Goal: Check status: Check status

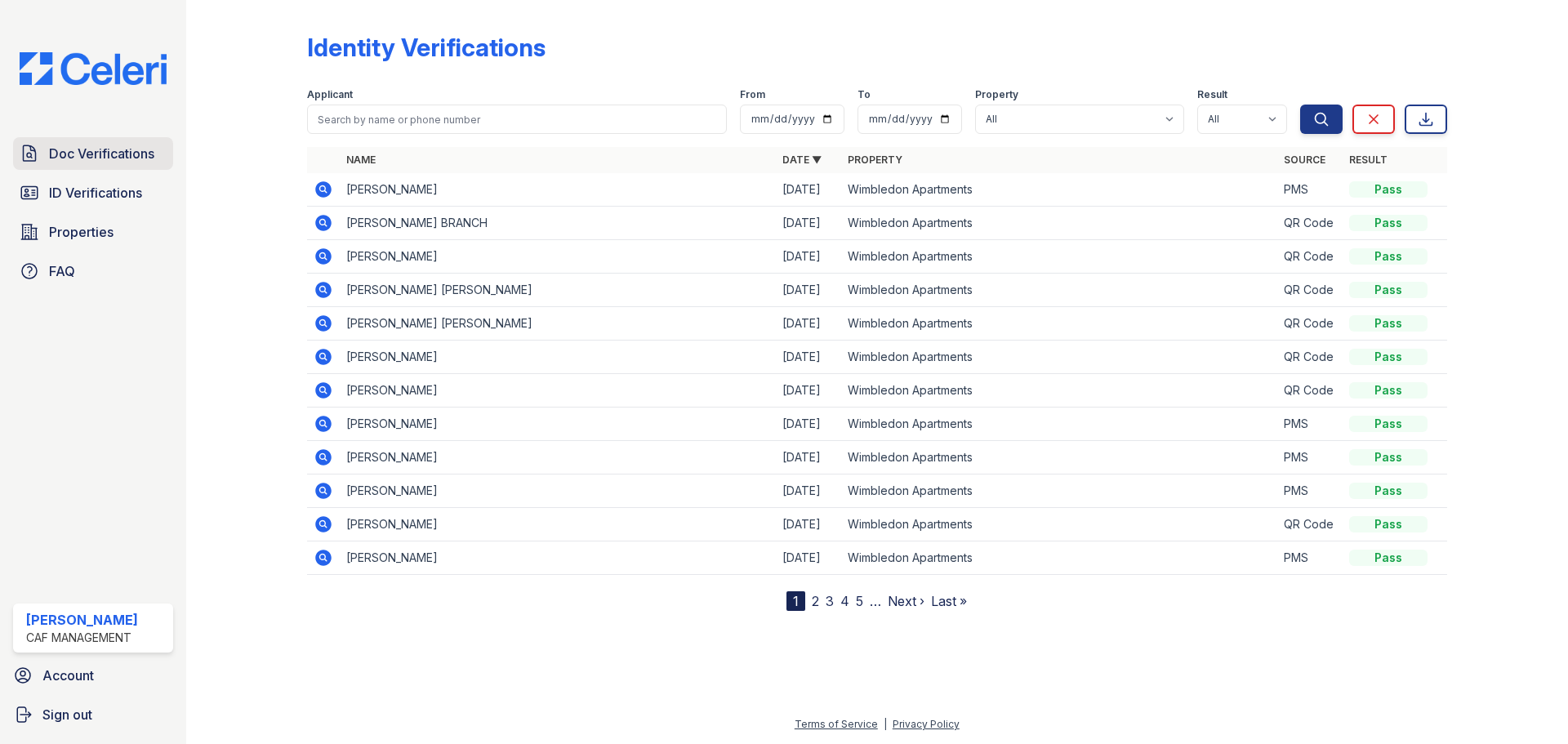
click at [112, 157] on span "Doc Verifications" at bounding box center [102, 153] width 105 height 20
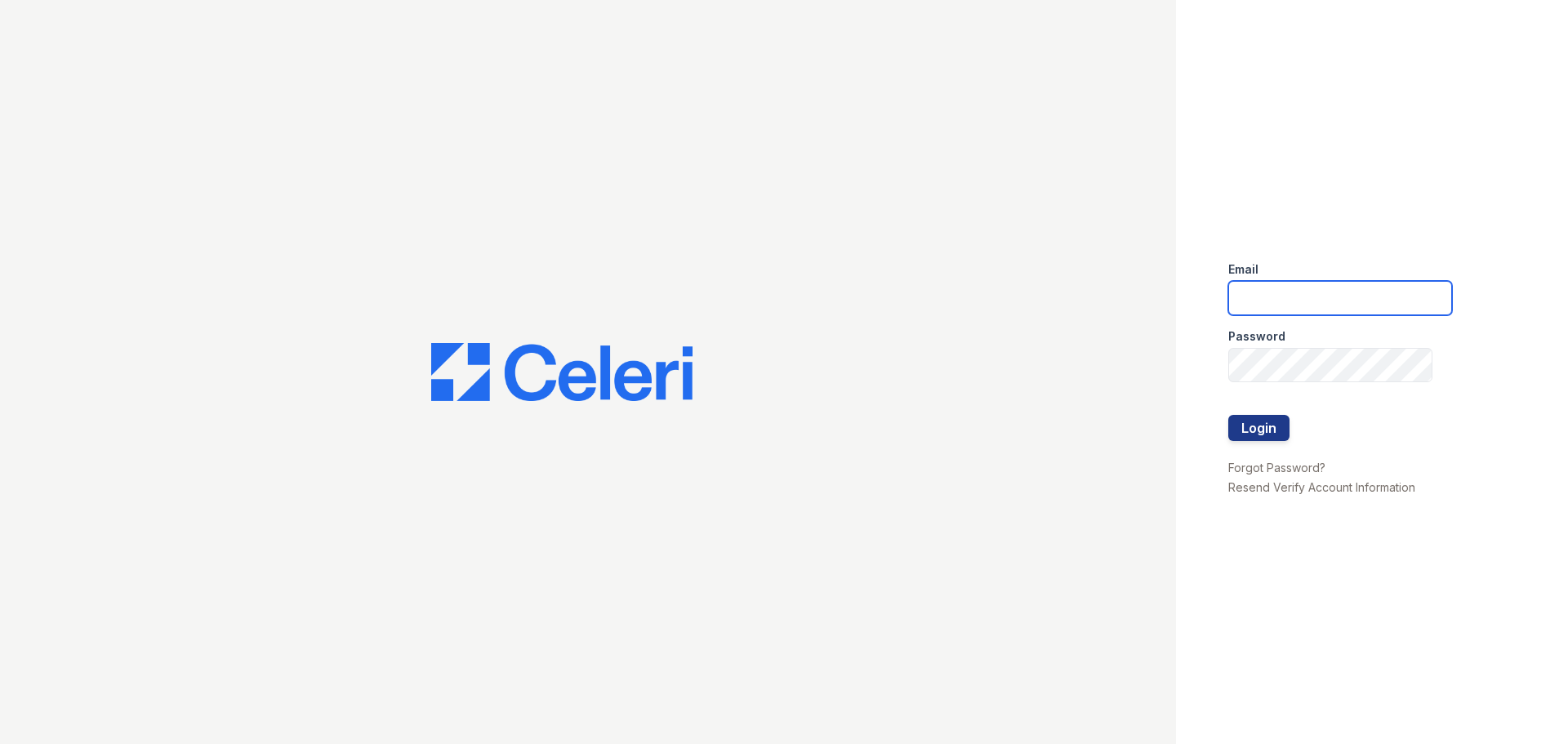
type input "wimbledon1@cafmanagement.com"
click at [1279, 428] on button "Login" at bounding box center [1258, 427] width 62 height 26
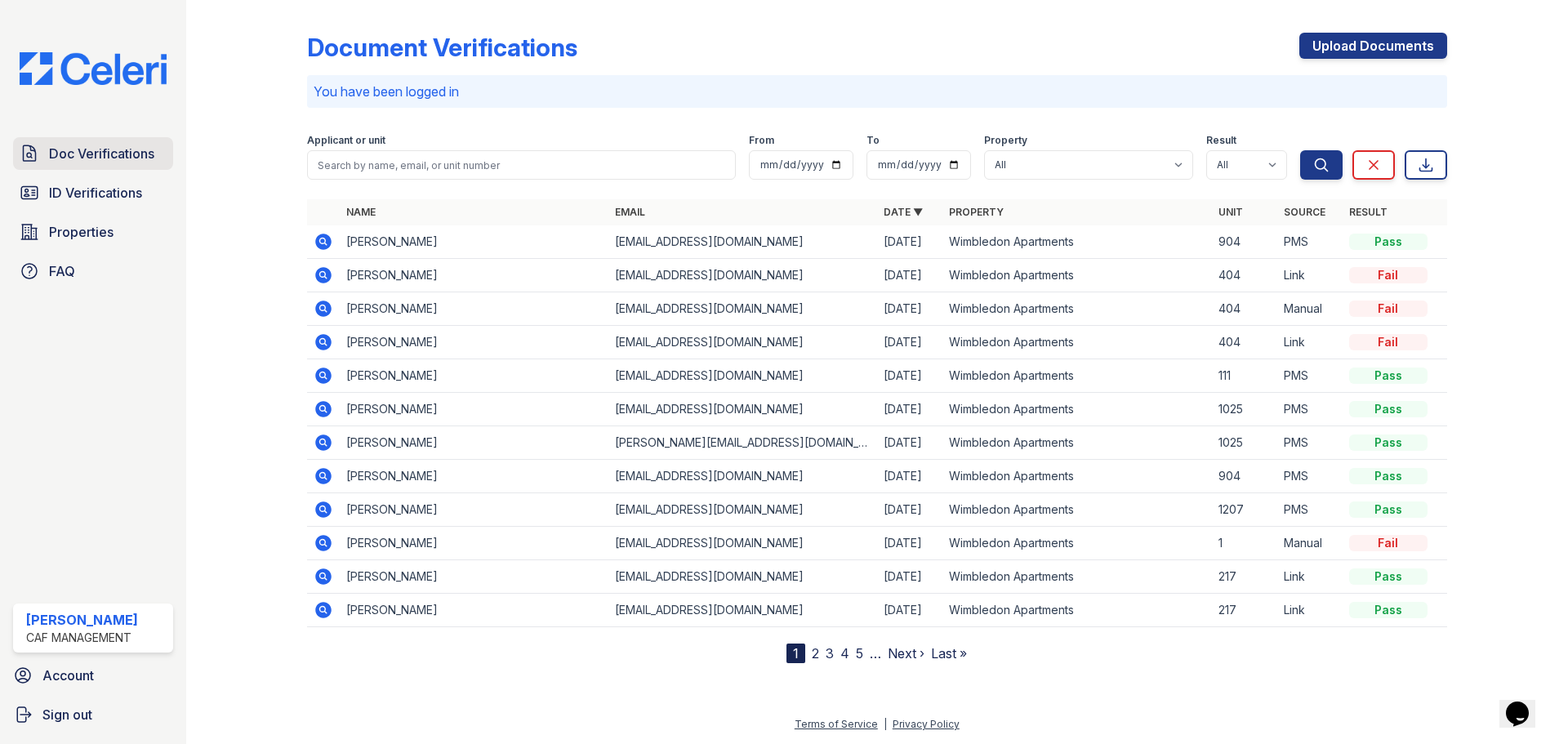
click at [70, 161] on span "Doc Verifications" at bounding box center [102, 153] width 105 height 20
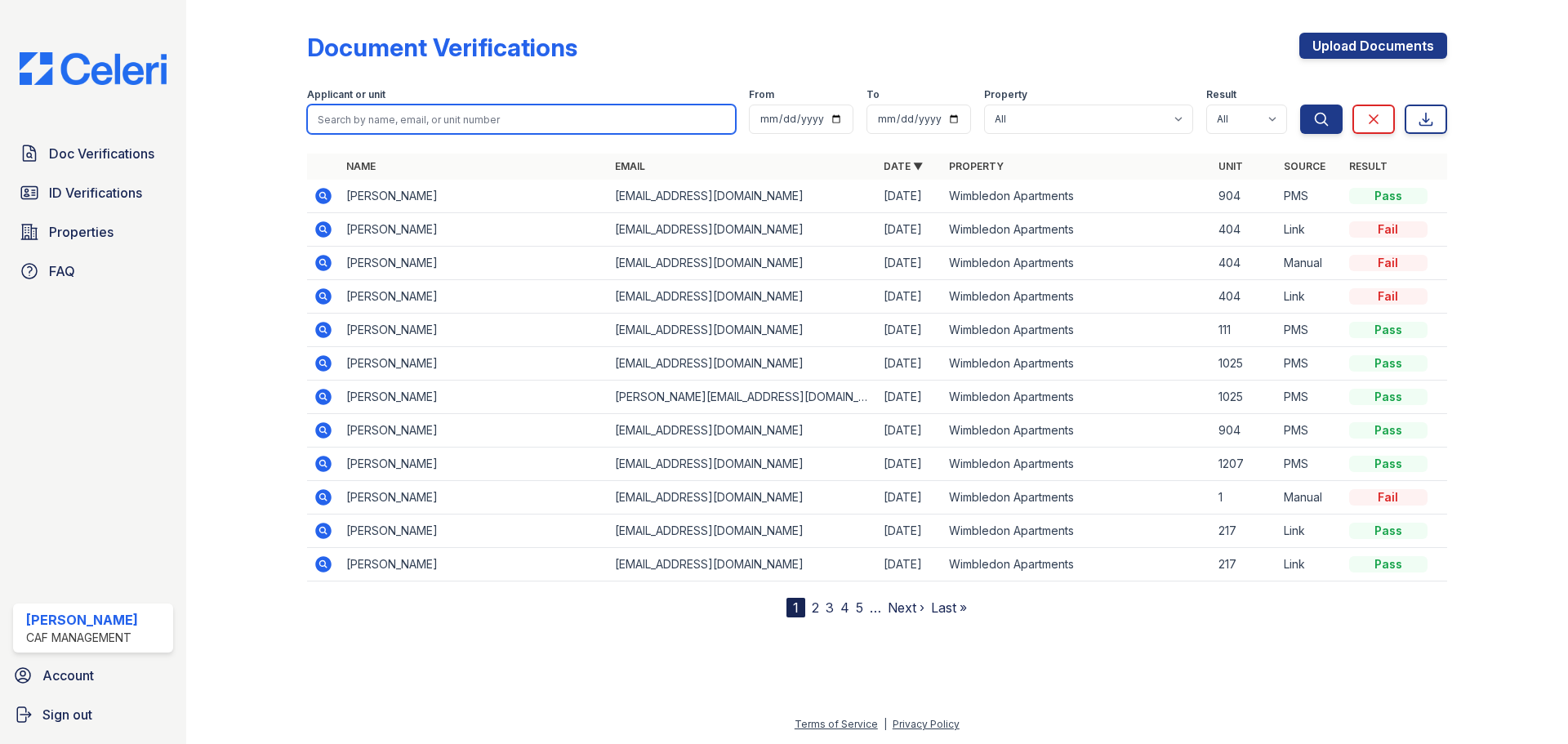
click at [372, 122] on input "search" at bounding box center [521, 119] width 428 height 29
type input "[PERSON_NAME]"
click at [1300, 104] on button "Search" at bounding box center [1322, 119] width 43 height 29
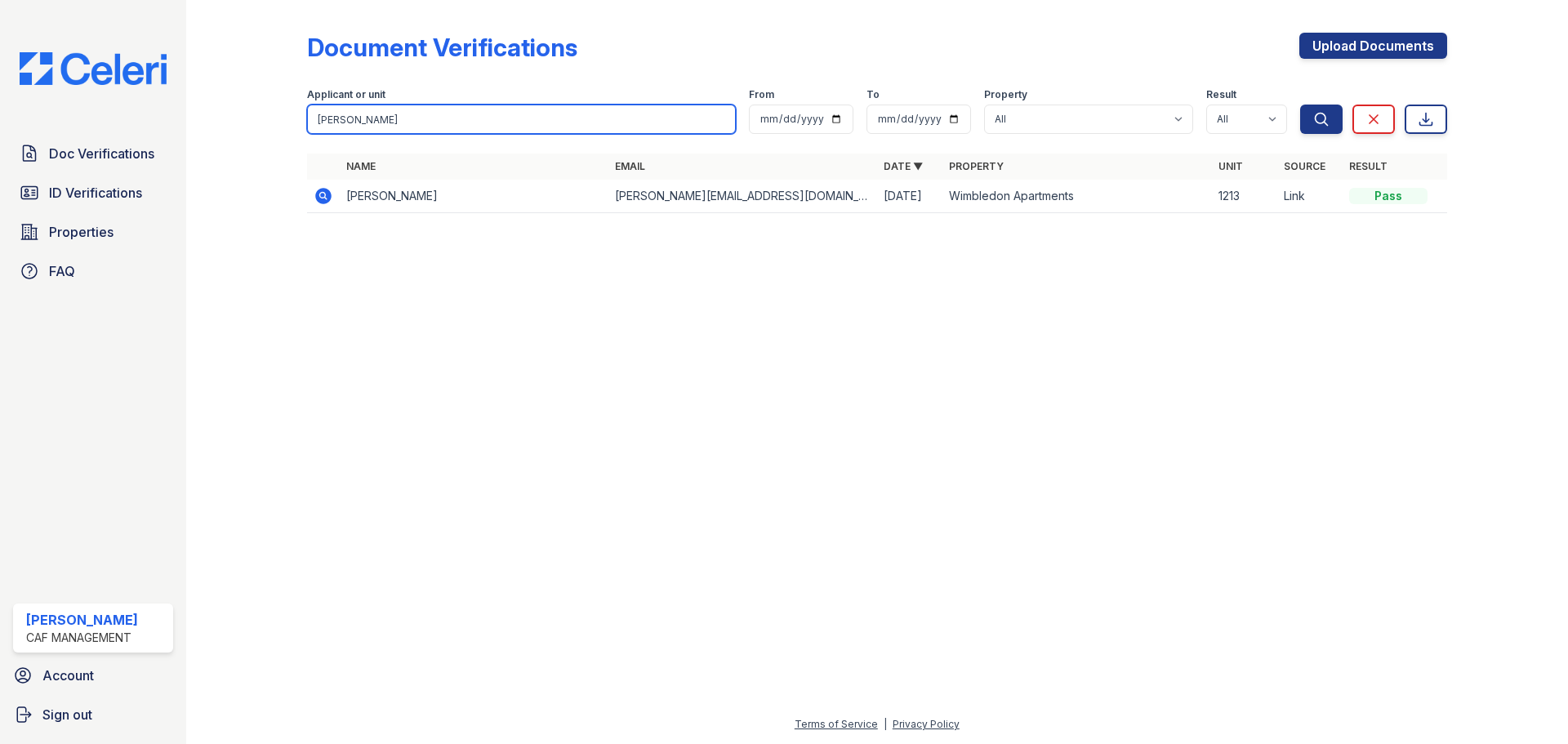
click at [480, 116] on input "jeff" at bounding box center [521, 119] width 428 height 29
type input "shaffer"
click at [1300, 104] on button "Search" at bounding box center [1322, 119] width 43 height 29
click at [324, 195] on icon at bounding box center [322, 194] width 4 height 4
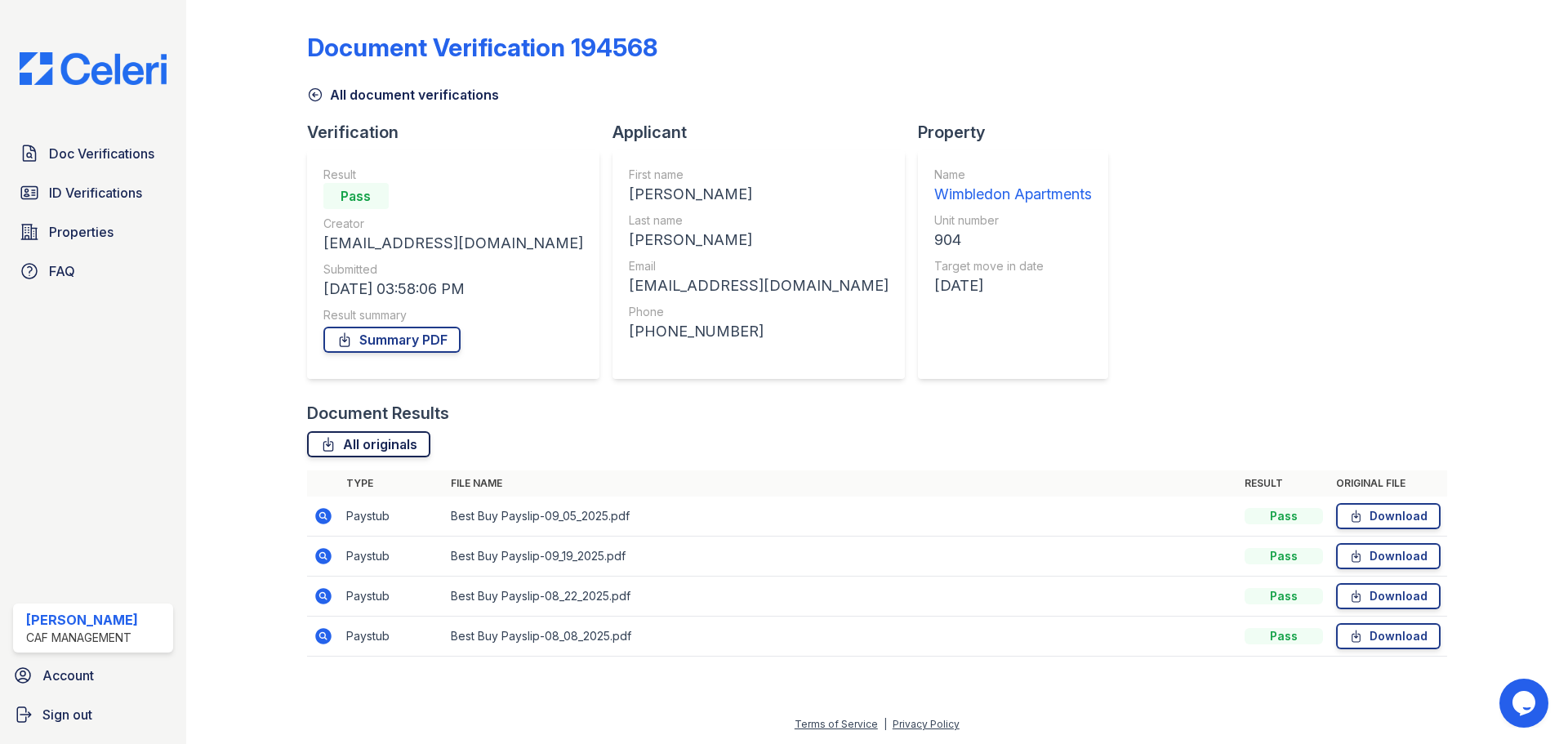
click at [387, 451] on link "All originals" at bounding box center [369, 443] width 123 height 26
click at [438, 335] on link "Summary PDF" at bounding box center [392, 339] width 137 height 26
click at [321, 91] on icon at bounding box center [315, 95] width 16 height 16
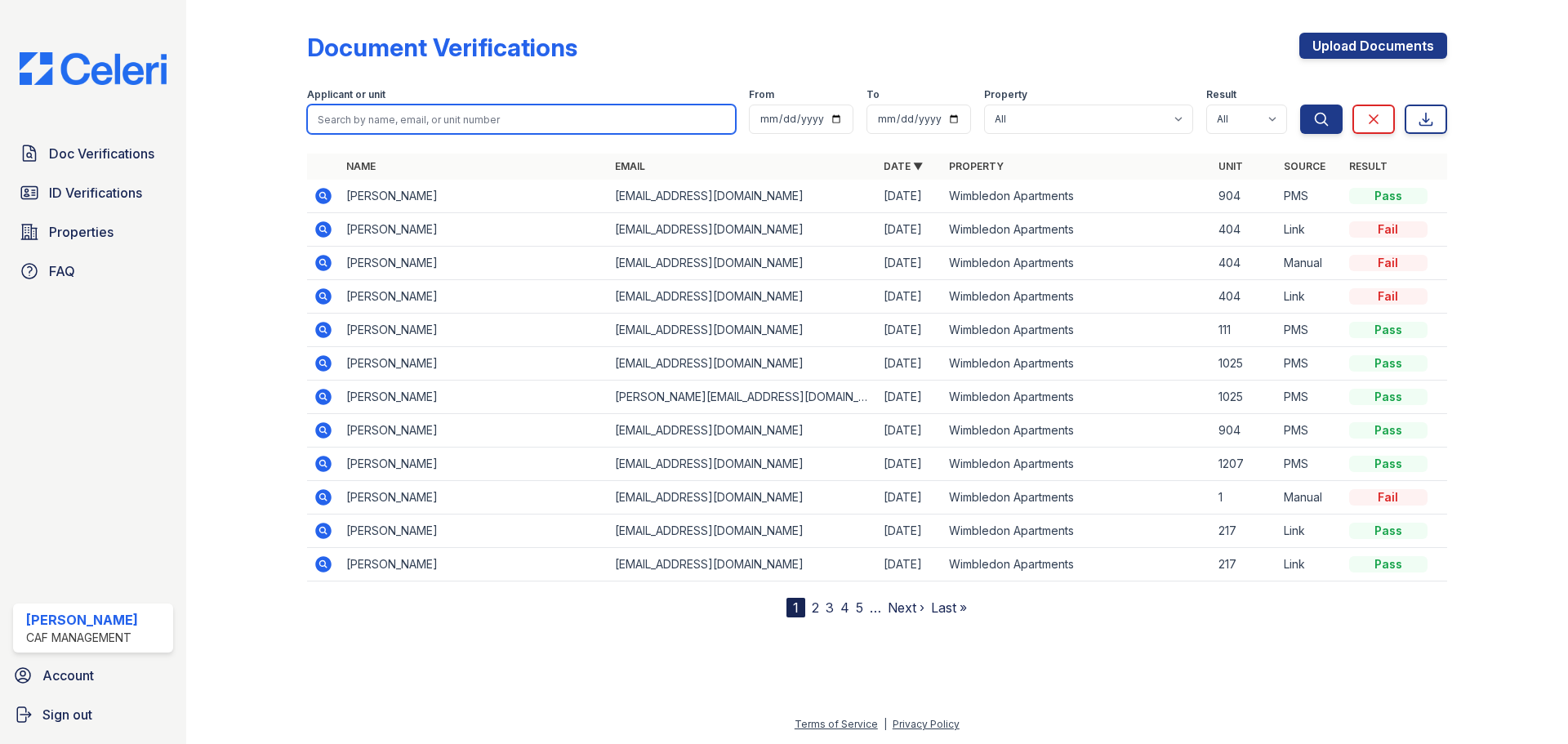
click at [452, 117] on input "search" at bounding box center [521, 119] width 428 height 29
type input "mclean"
click at [1300, 104] on button "Search" at bounding box center [1322, 119] width 43 height 29
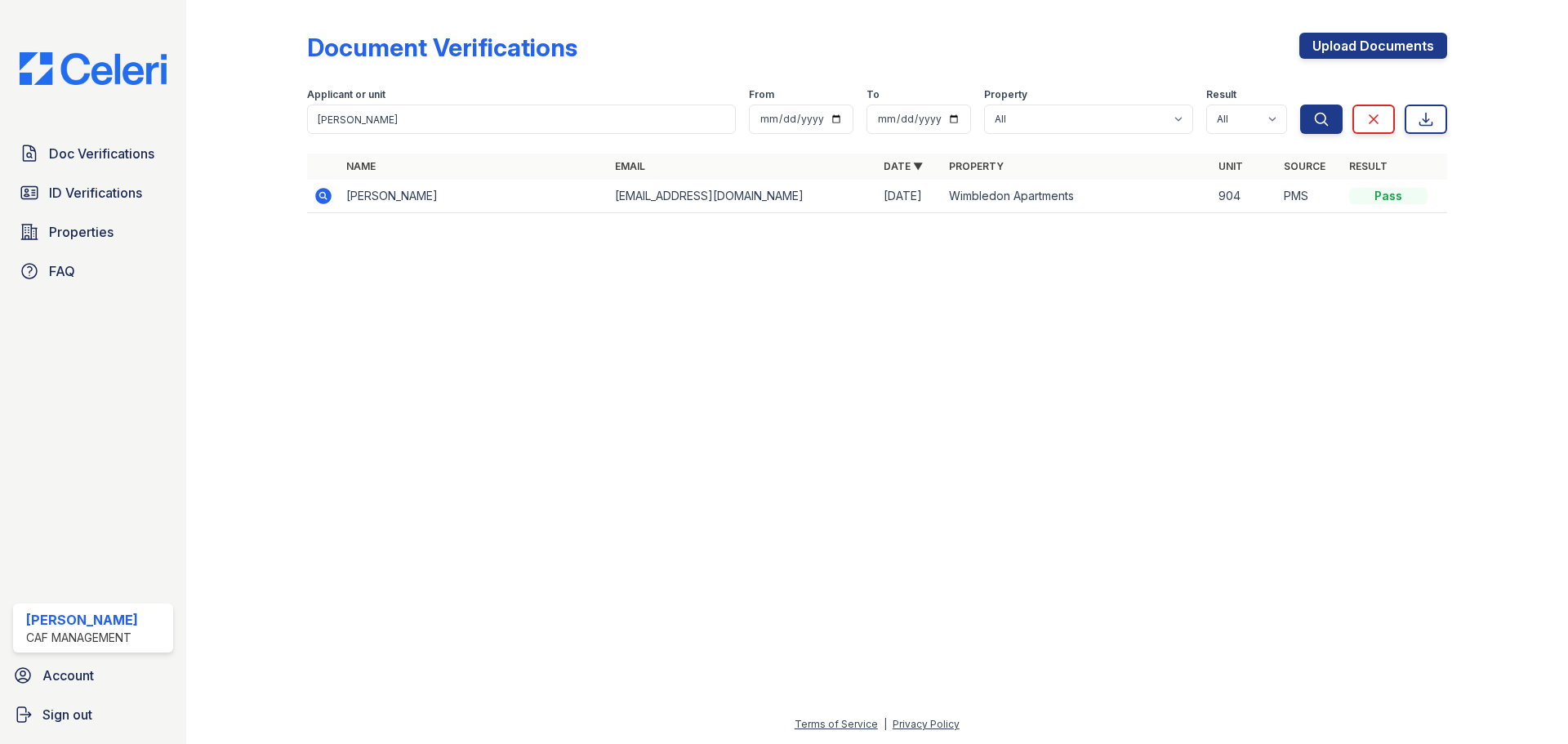
click at [313, 197] on icon at bounding box center [323, 196] width 20 height 20
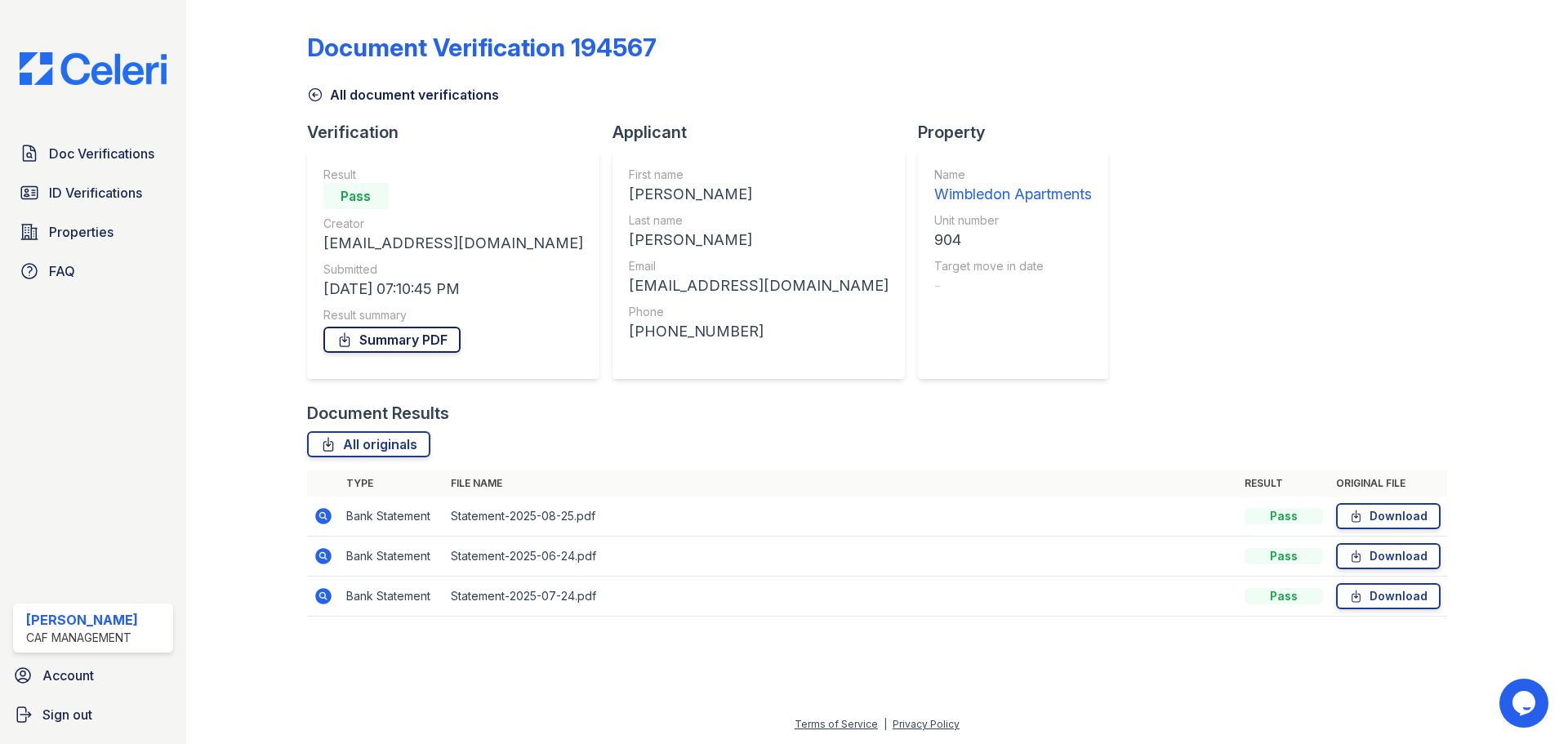
click at [405, 342] on link "Summary PDF" at bounding box center [392, 339] width 137 height 26
click at [336, 445] on icon at bounding box center [328, 444] width 16 height 16
